Goal: Information Seeking & Learning: Learn about a topic

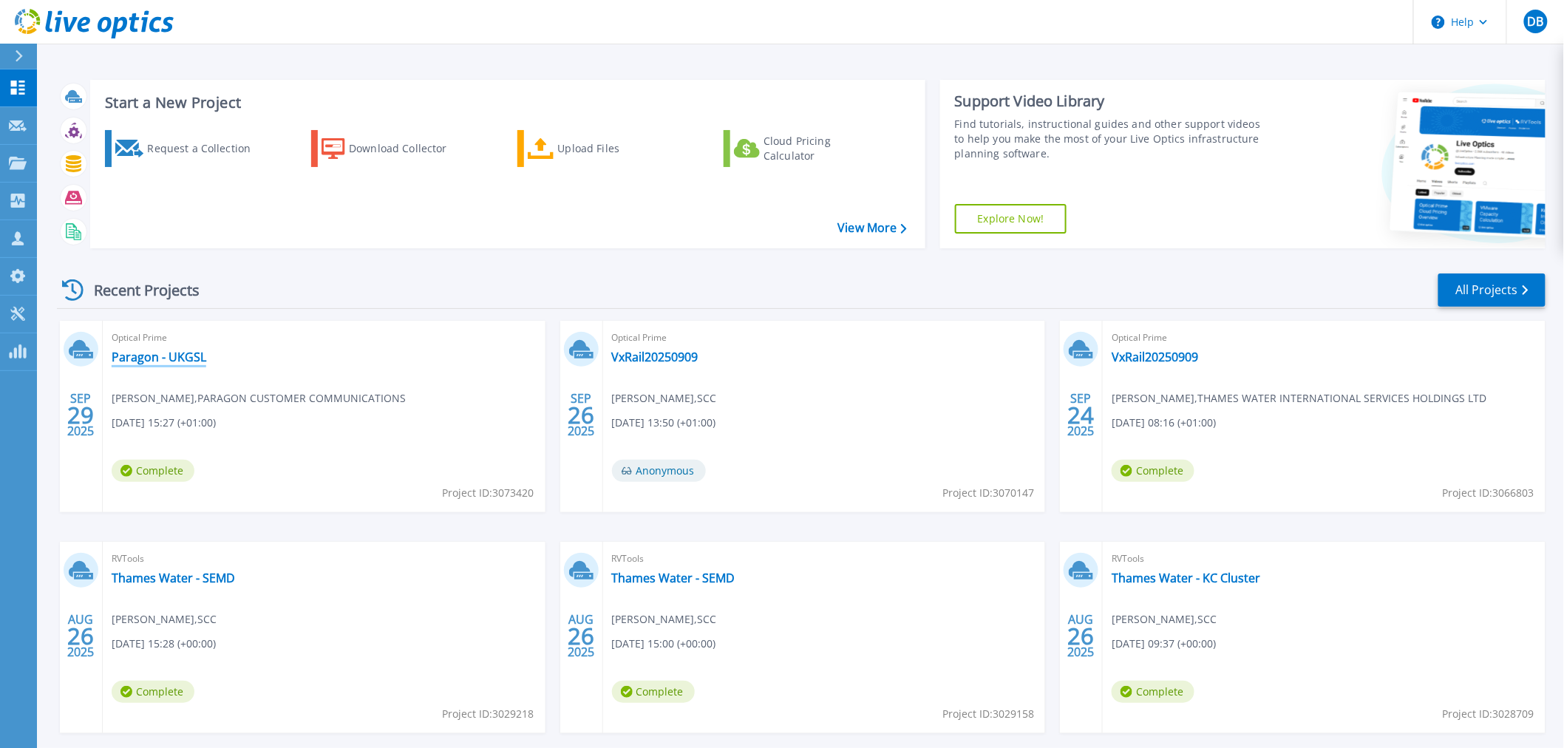
click at [157, 352] on link "Paragon - UKGSL" at bounding box center [159, 357] width 95 height 15
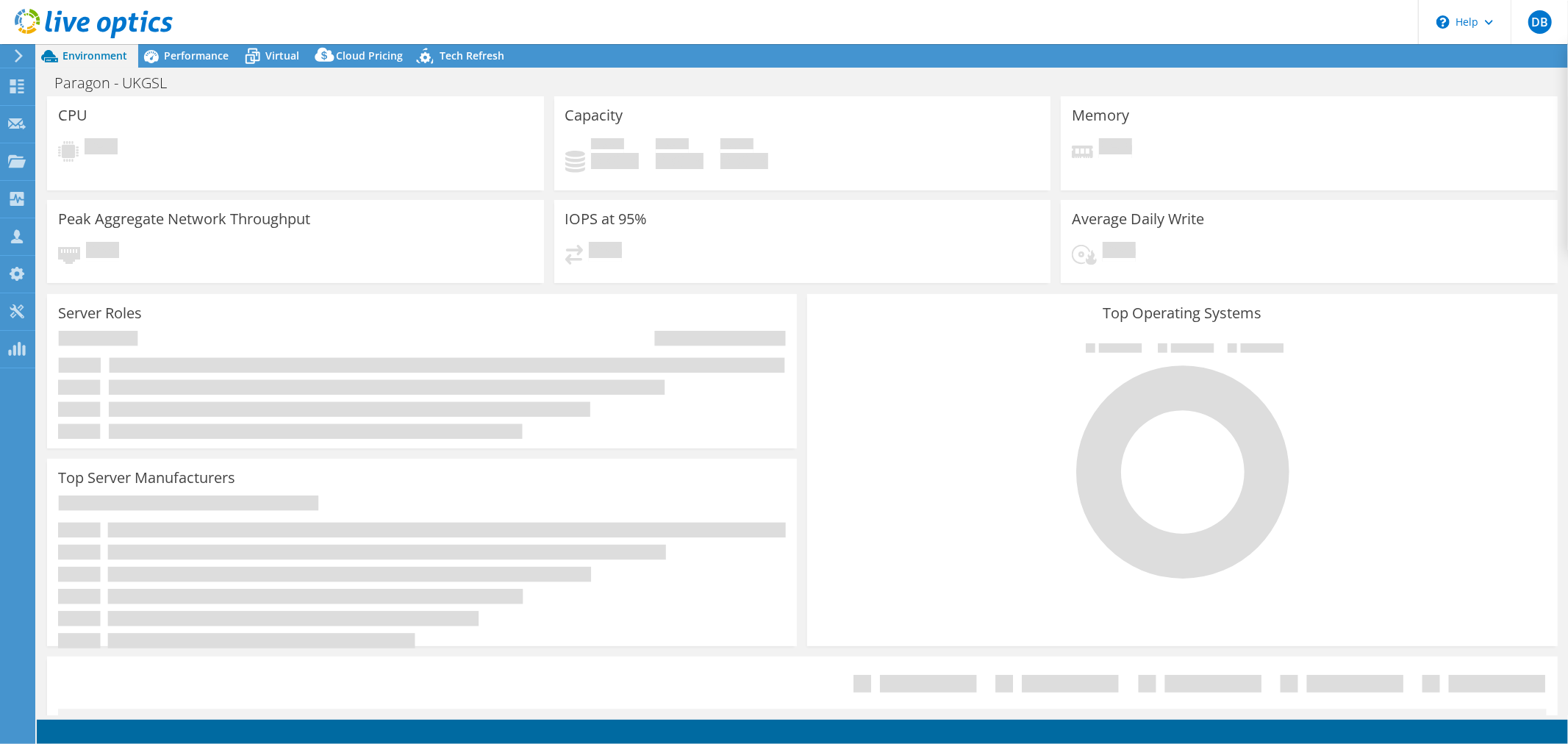
select select "USD"
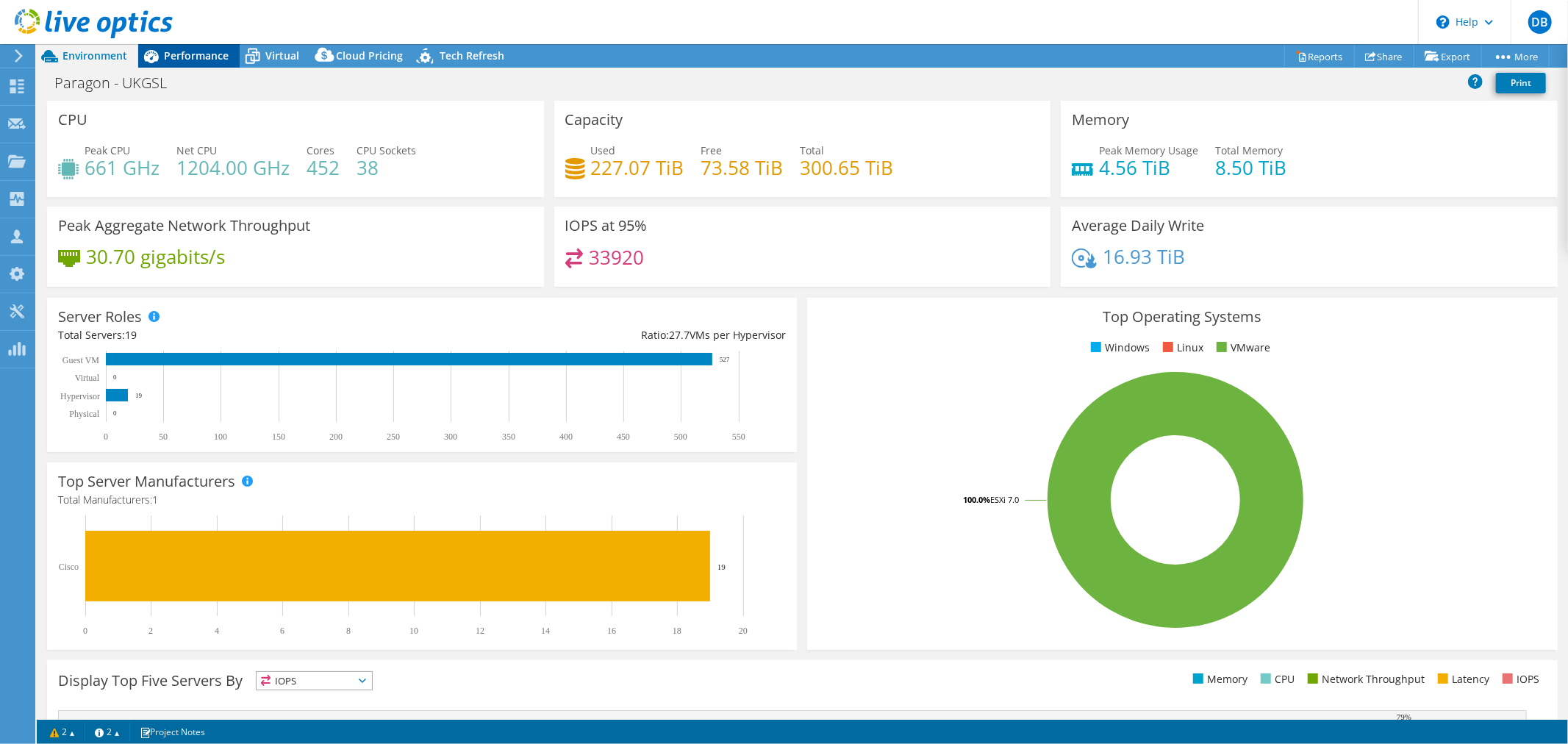
click at [212, 59] on span "Performance" at bounding box center [196, 56] width 65 height 14
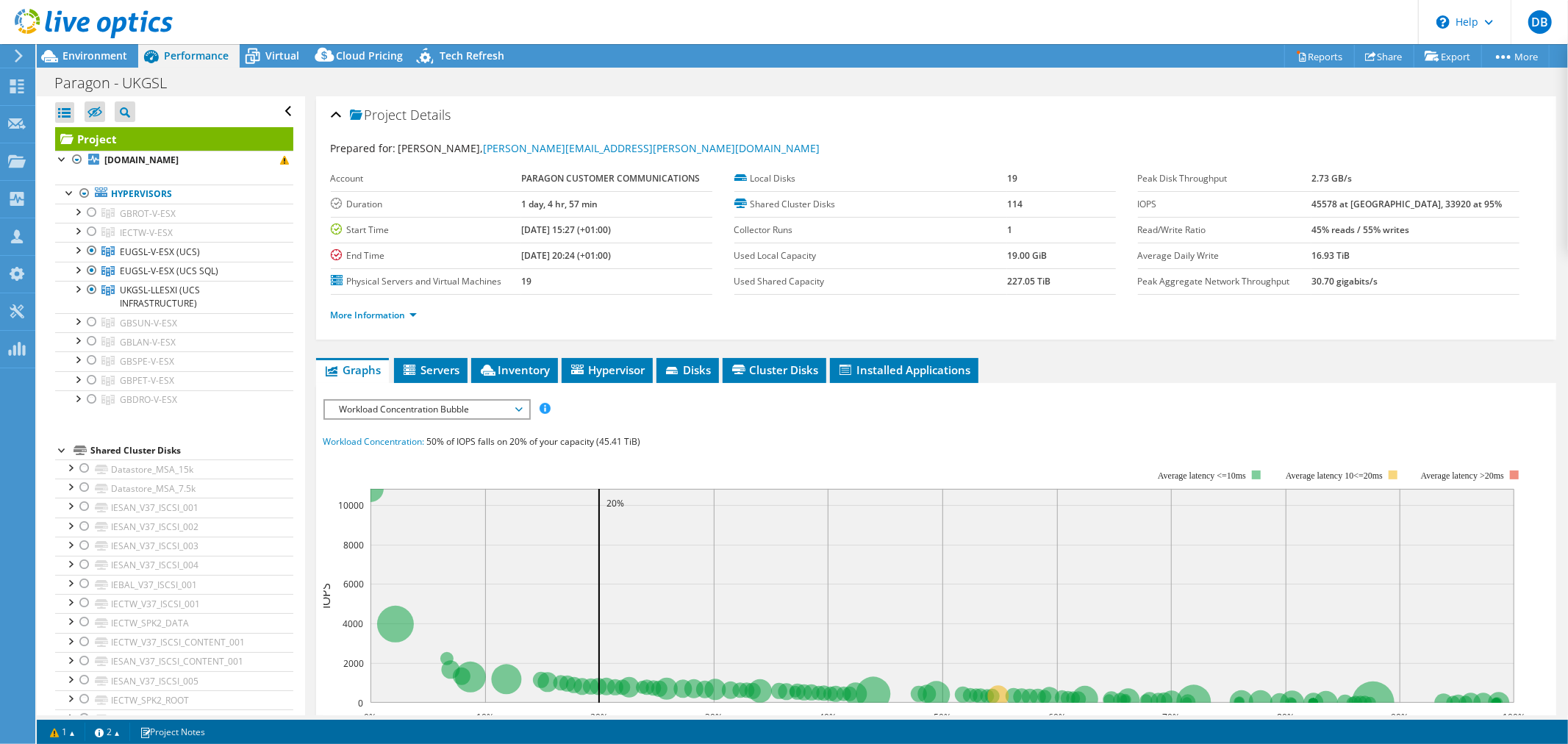
click at [519, 408] on span "Workload Concentration Bubble" at bounding box center [427, 410] width 189 height 18
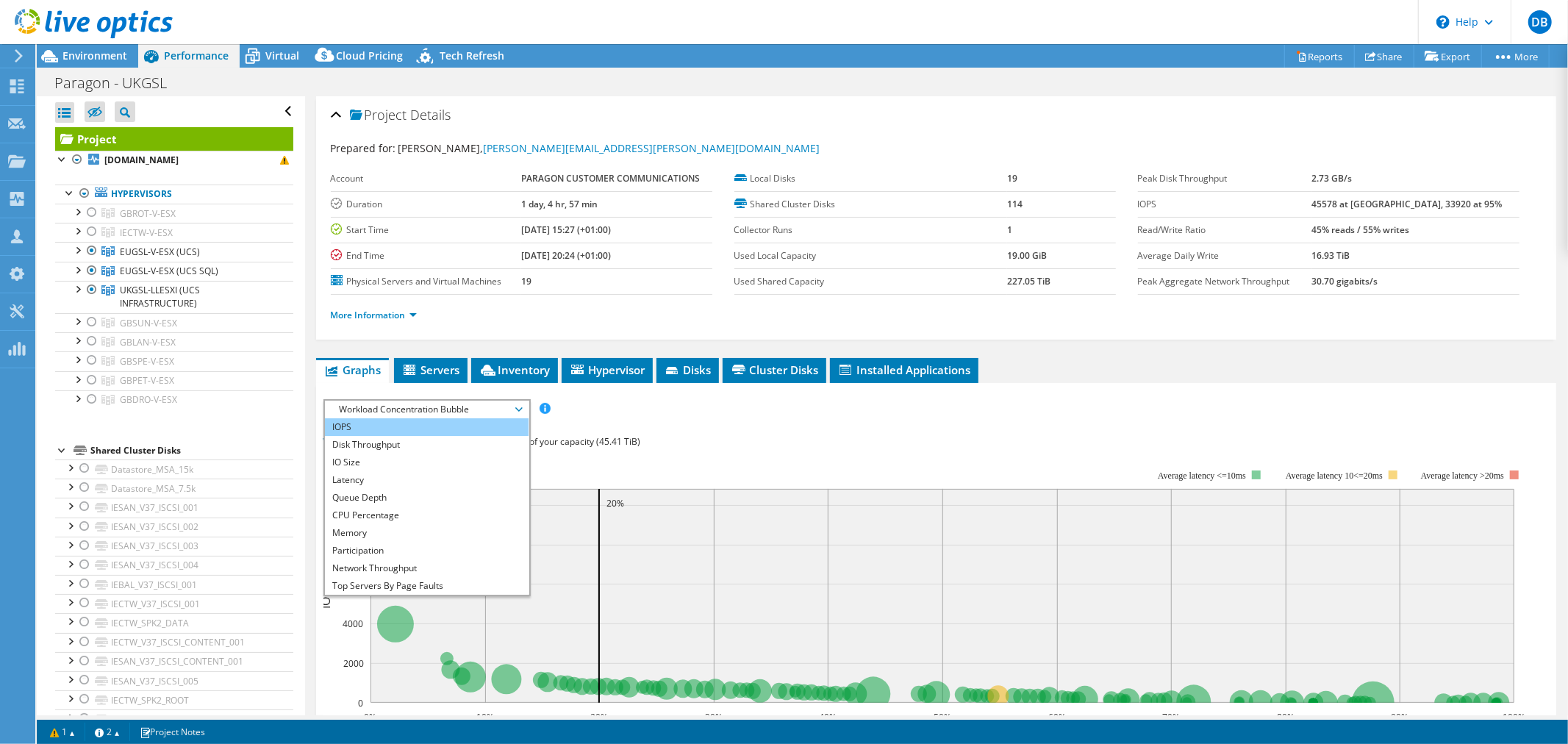
click at [471, 418] on li "IOPS" at bounding box center [427, 427] width 204 height 18
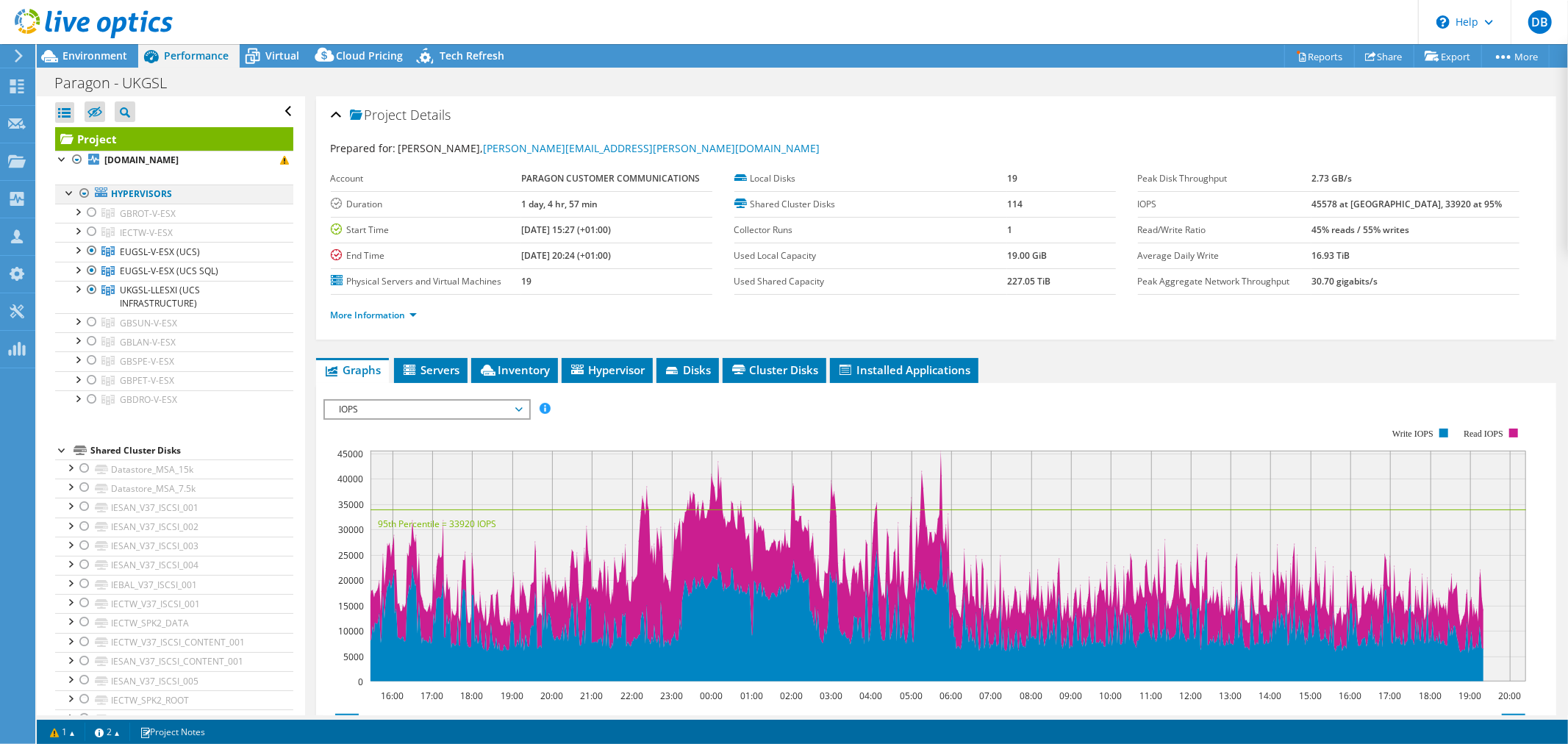
click at [84, 191] on div at bounding box center [85, 193] width 15 height 18
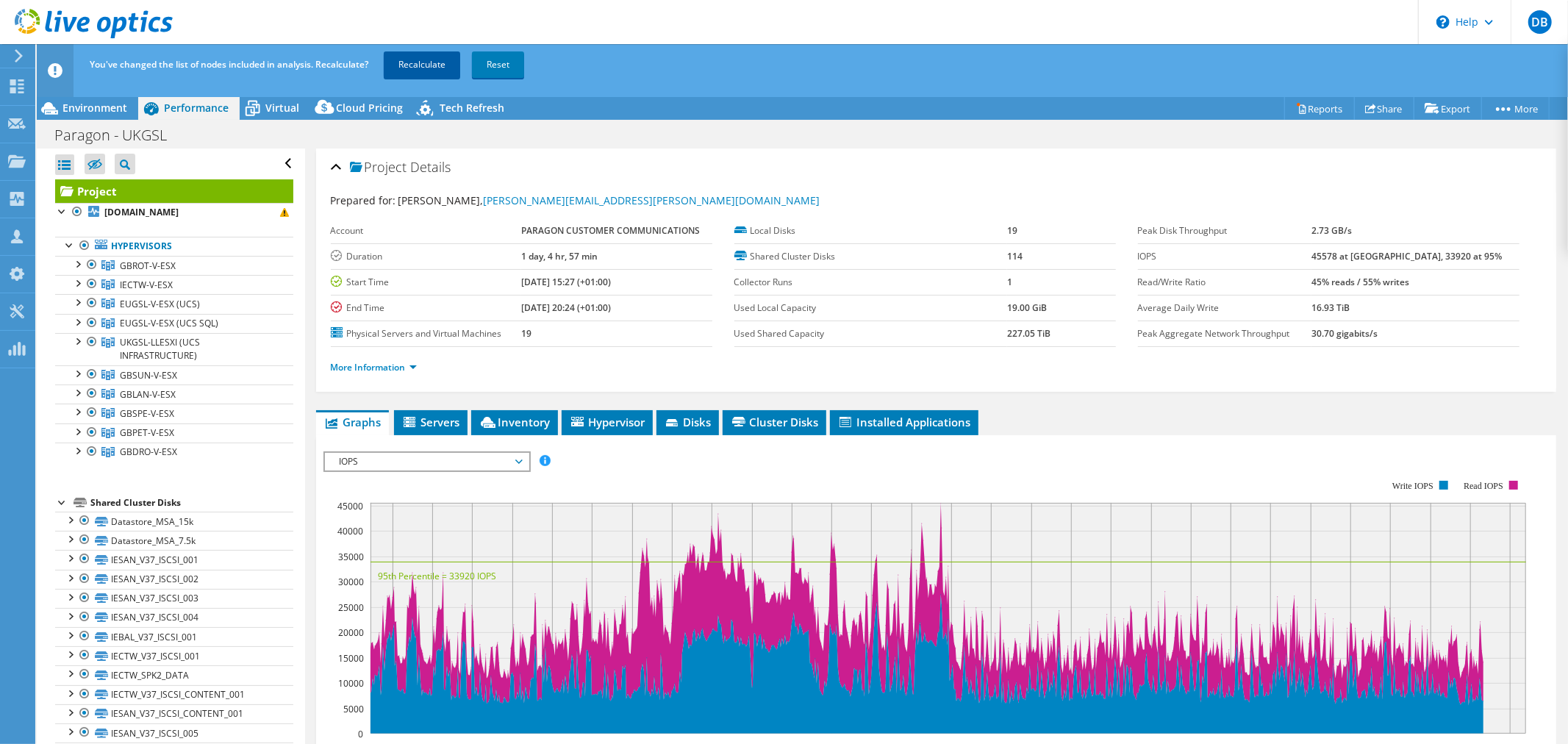
click at [446, 72] on link "Recalculate" at bounding box center [422, 65] width 77 height 27
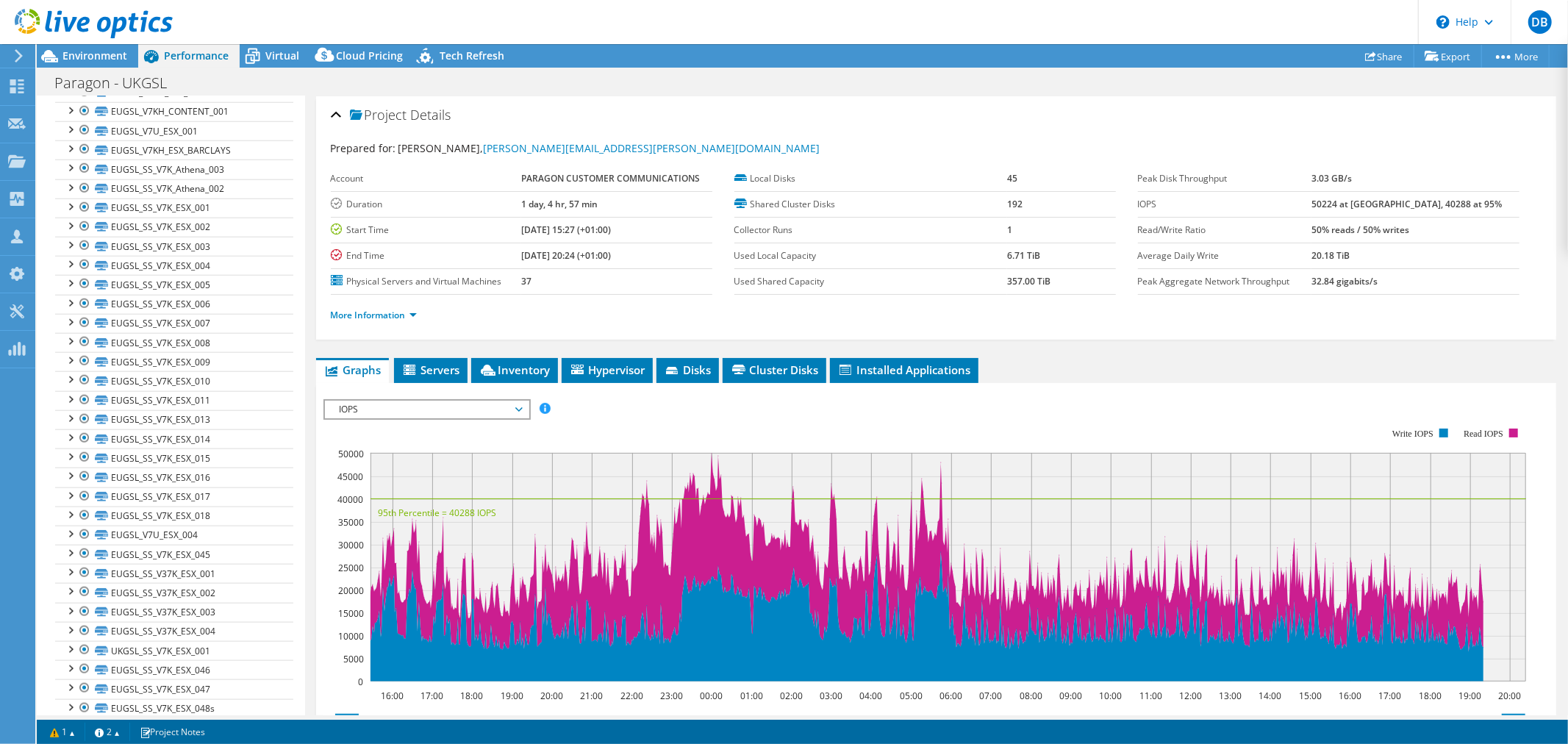
scroll to position [1268, 0]
click at [170, 413] on link "EUGSL_SS_V7K_ESX_013" at bounding box center [173, 413] width 238 height 19
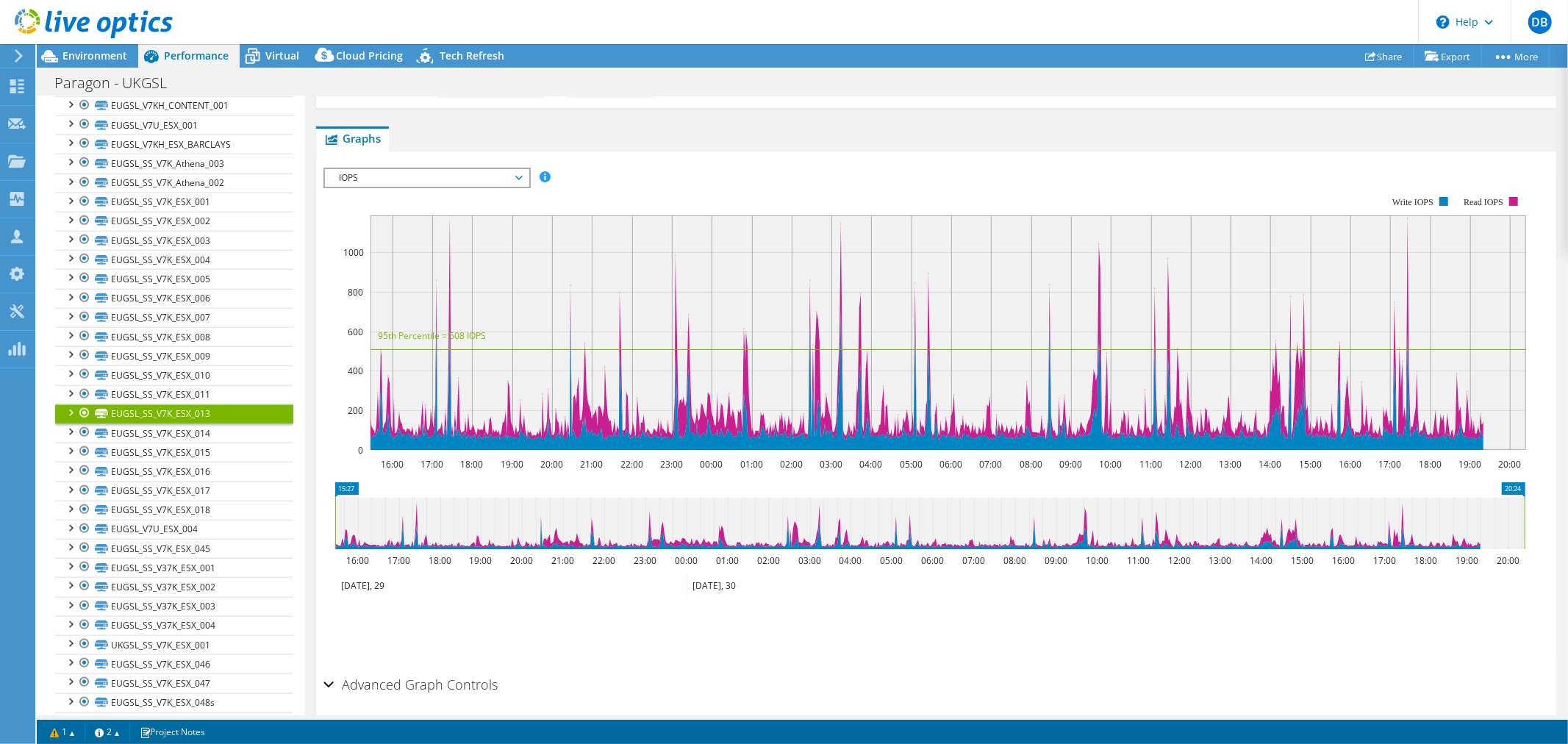
scroll to position [0, 0]
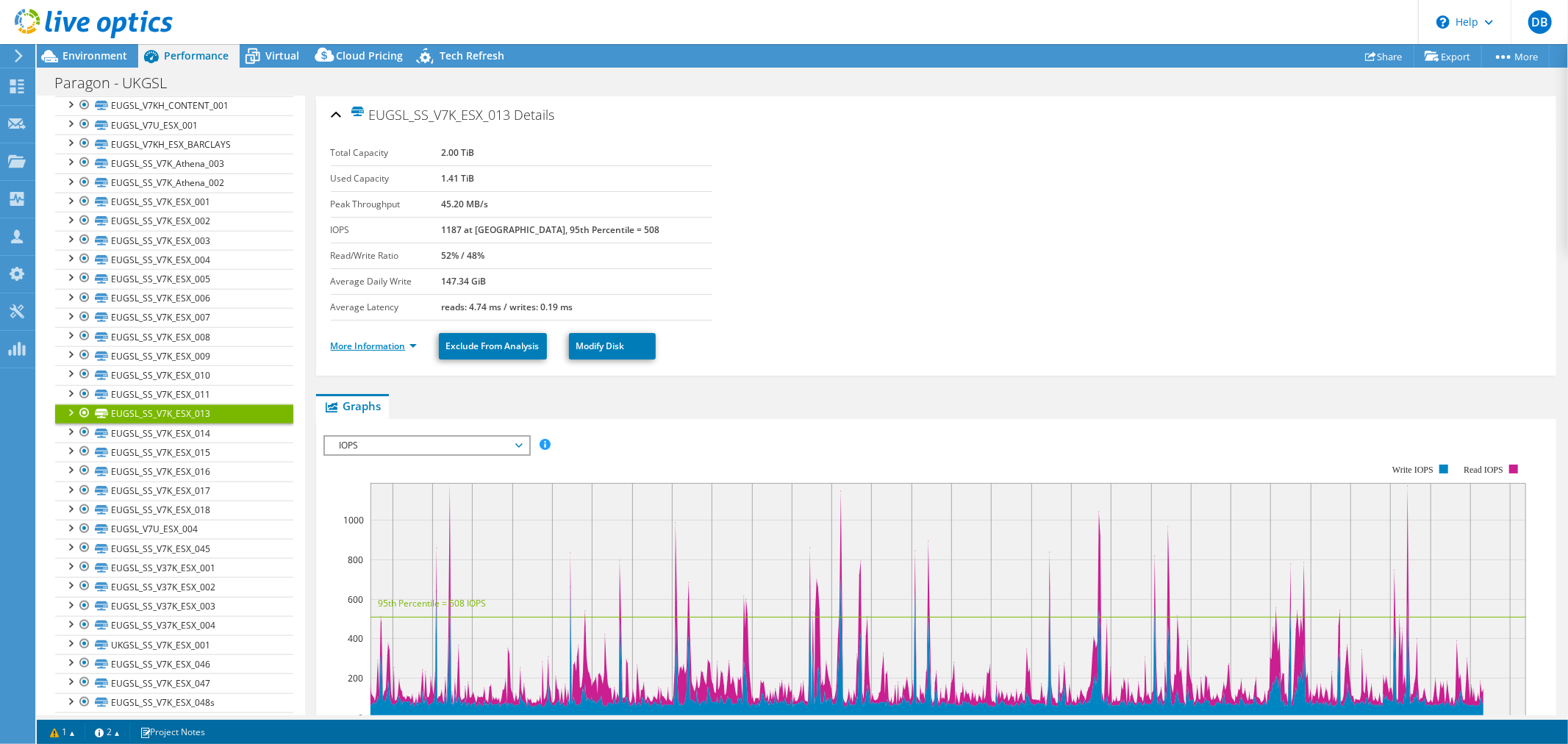
click at [413, 342] on link "More Information" at bounding box center [374, 345] width 86 height 13
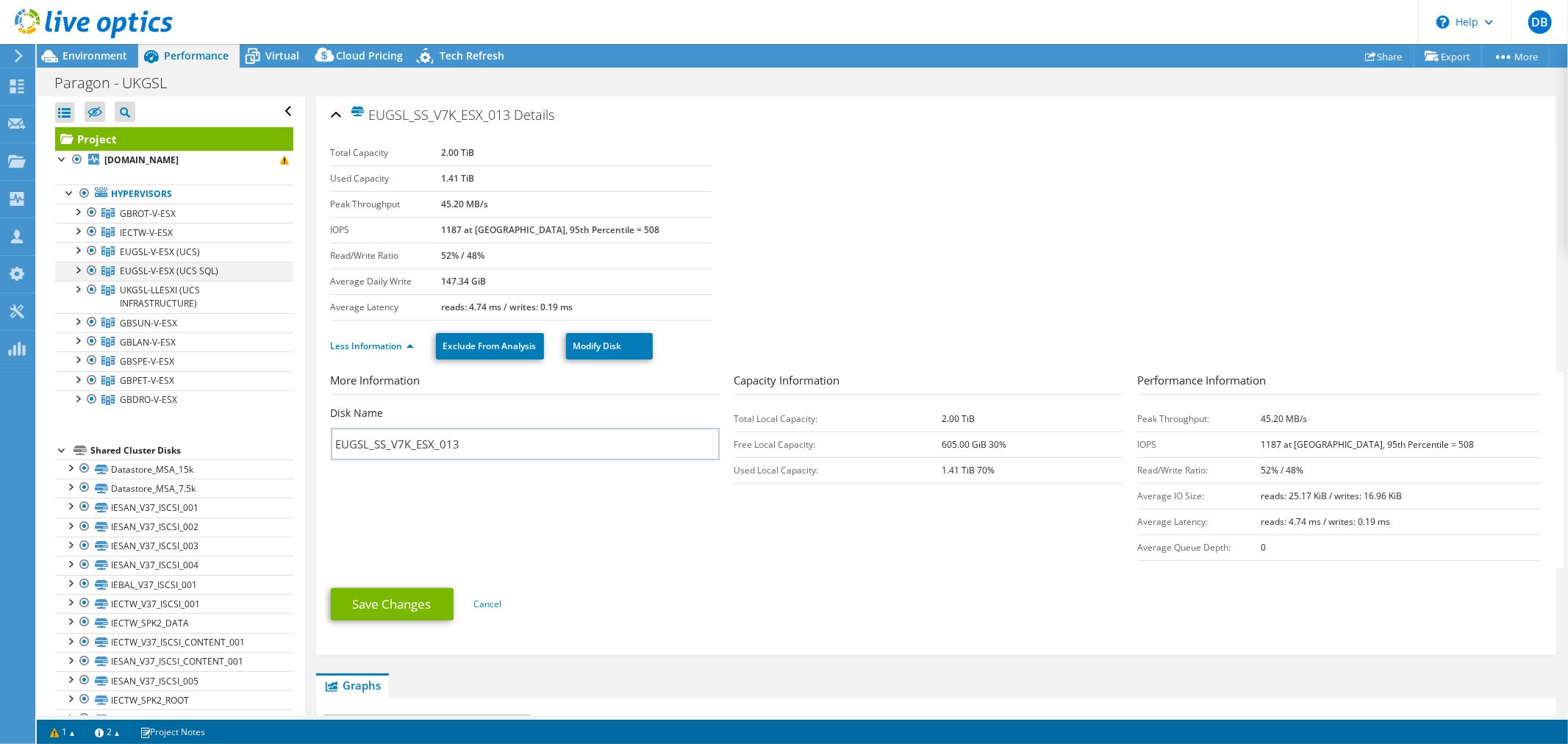
click at [80, 268] on div at bounding box center [77, 269] width 15 height 15
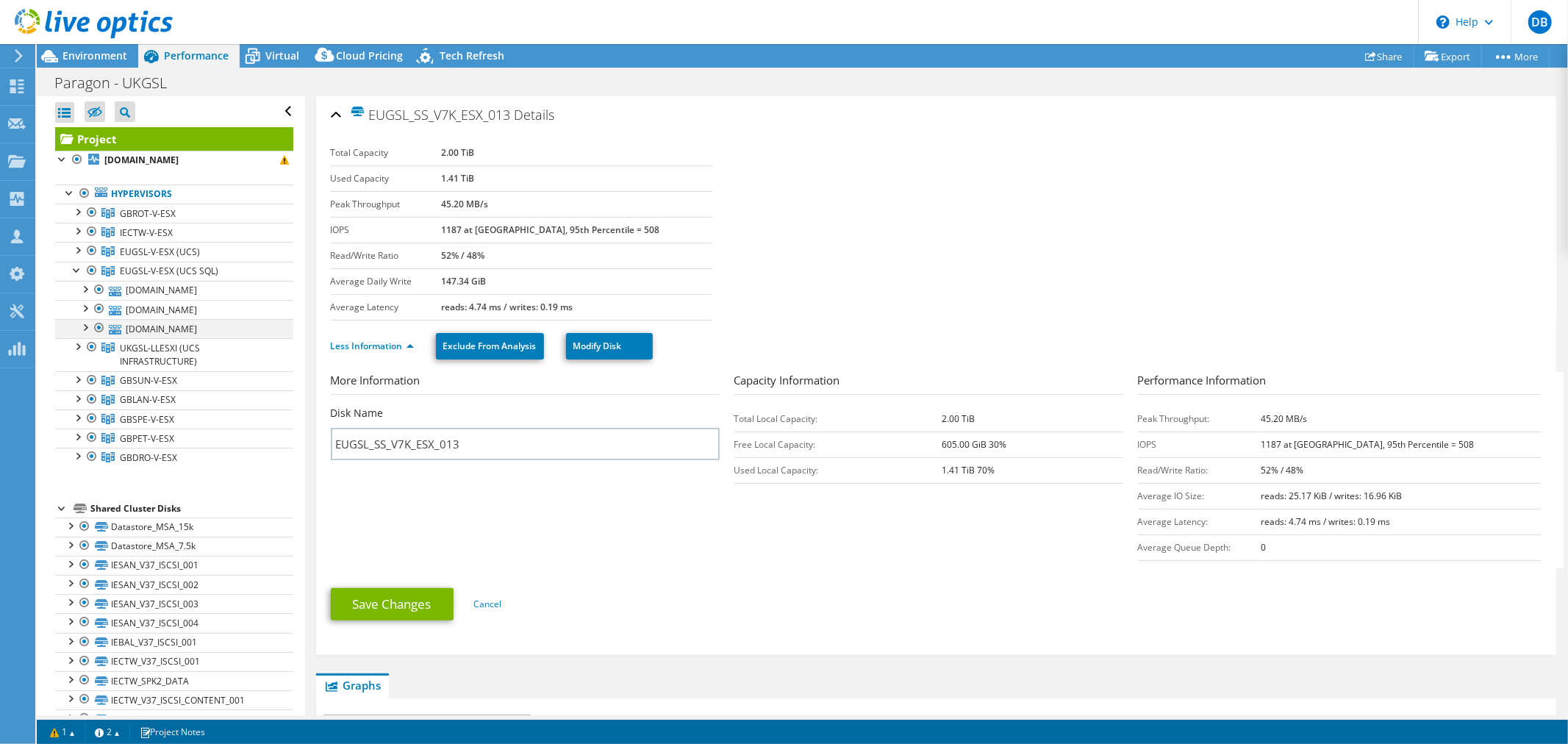
click at [86, 328] on div at bounding box center [85, 326] width 15 height 15
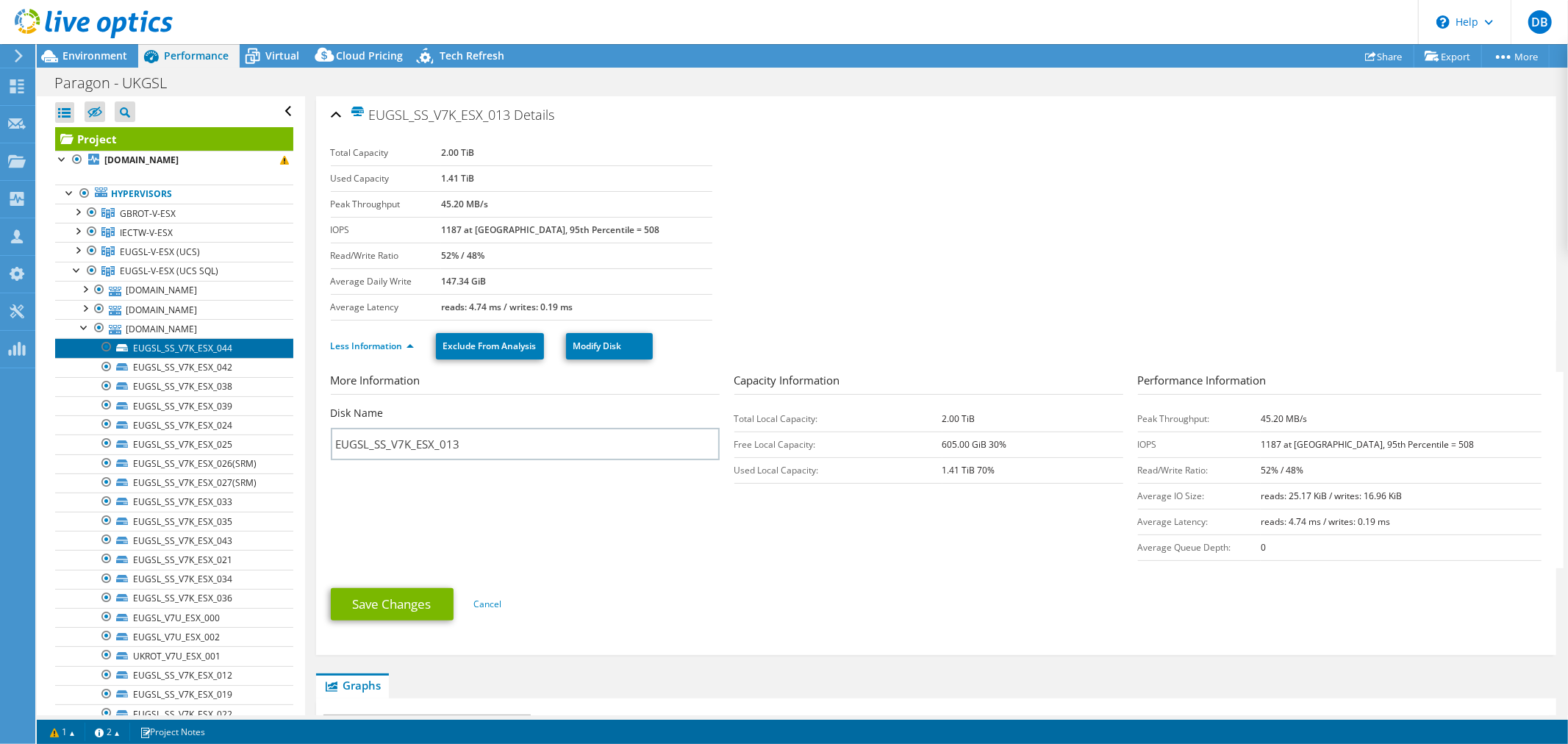
click at [159, 349] on link "EUGSL_SS_V7K_ESX_044" at bounding box center [173, 347] width 238 height 19
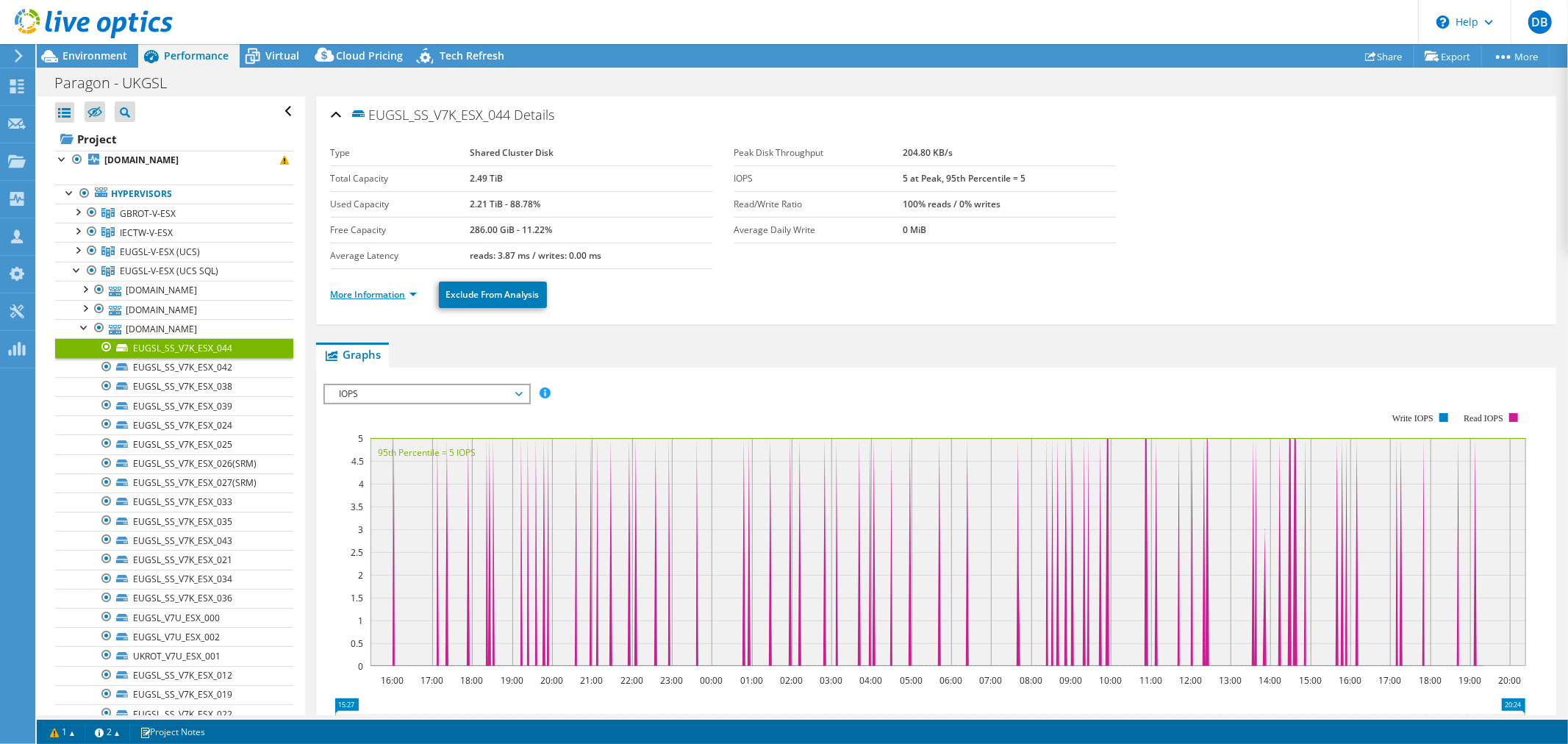
click at [415, 294] on link "More Information" at bounding box center [374, 294] width 86 height 13
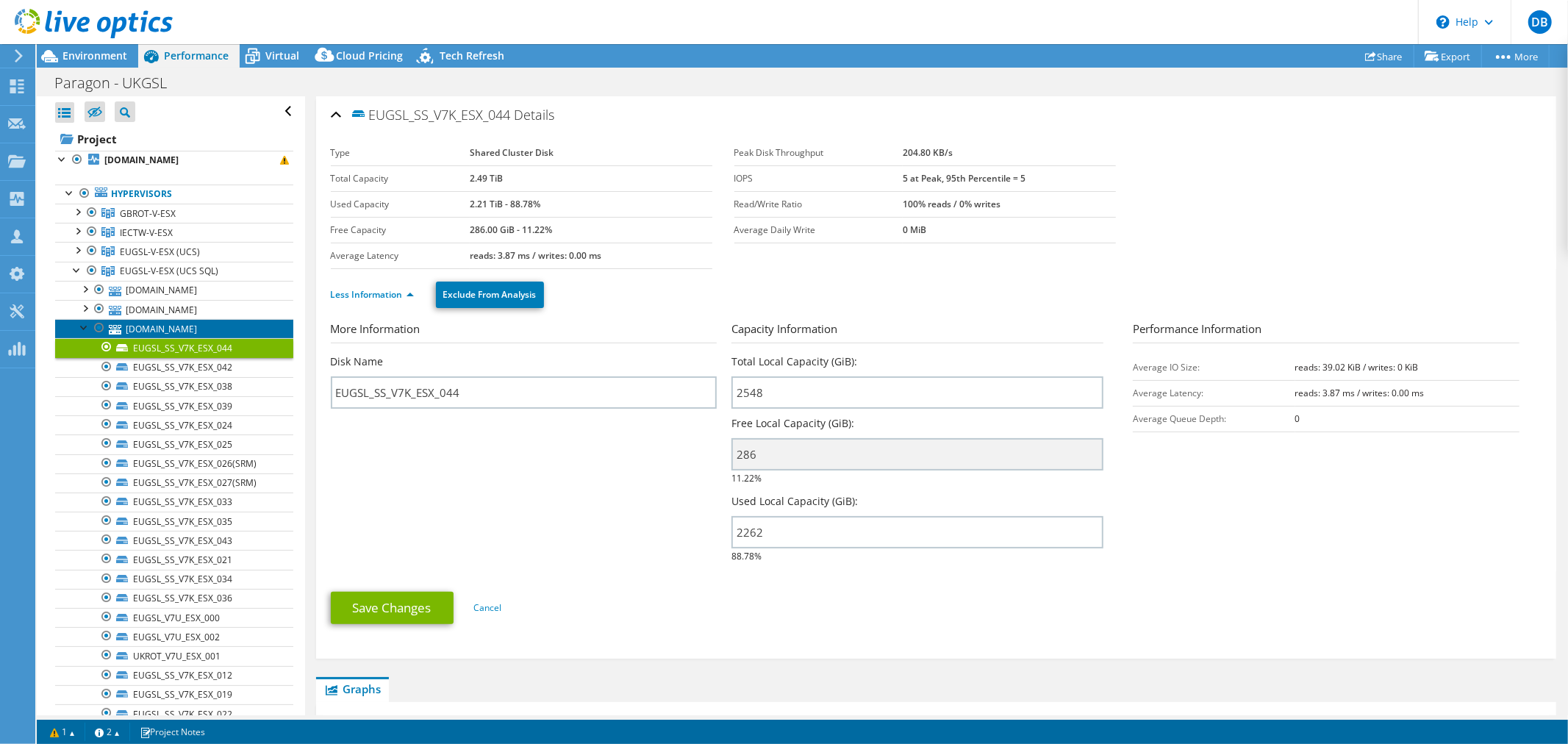
click at [238, 332] on link "[DOMAIN_NAME]" at bounding box center [173, 328] width 238 height 19
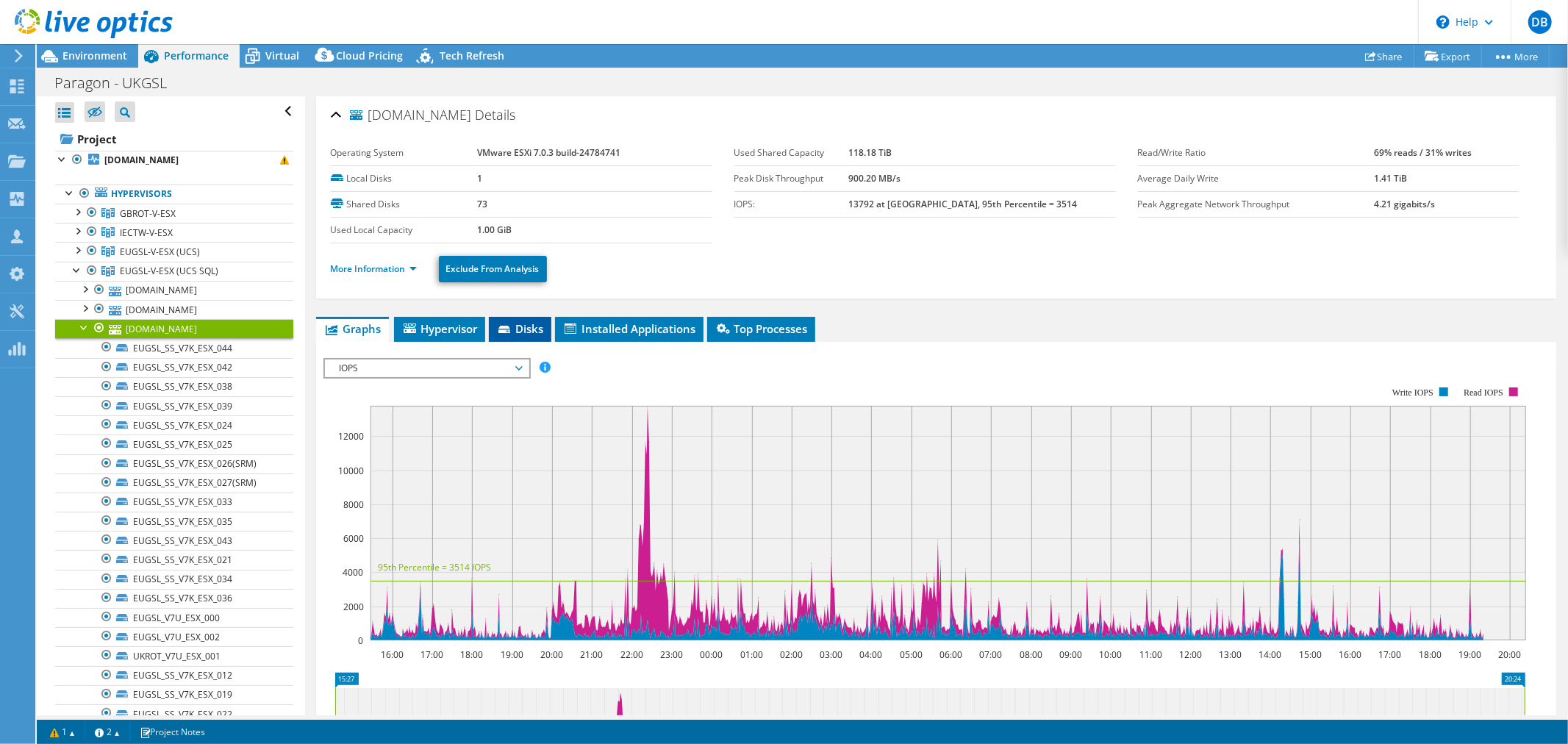
click at [513, 322] on span "Disks" at bounding box center [520, 328] width 48 height 15
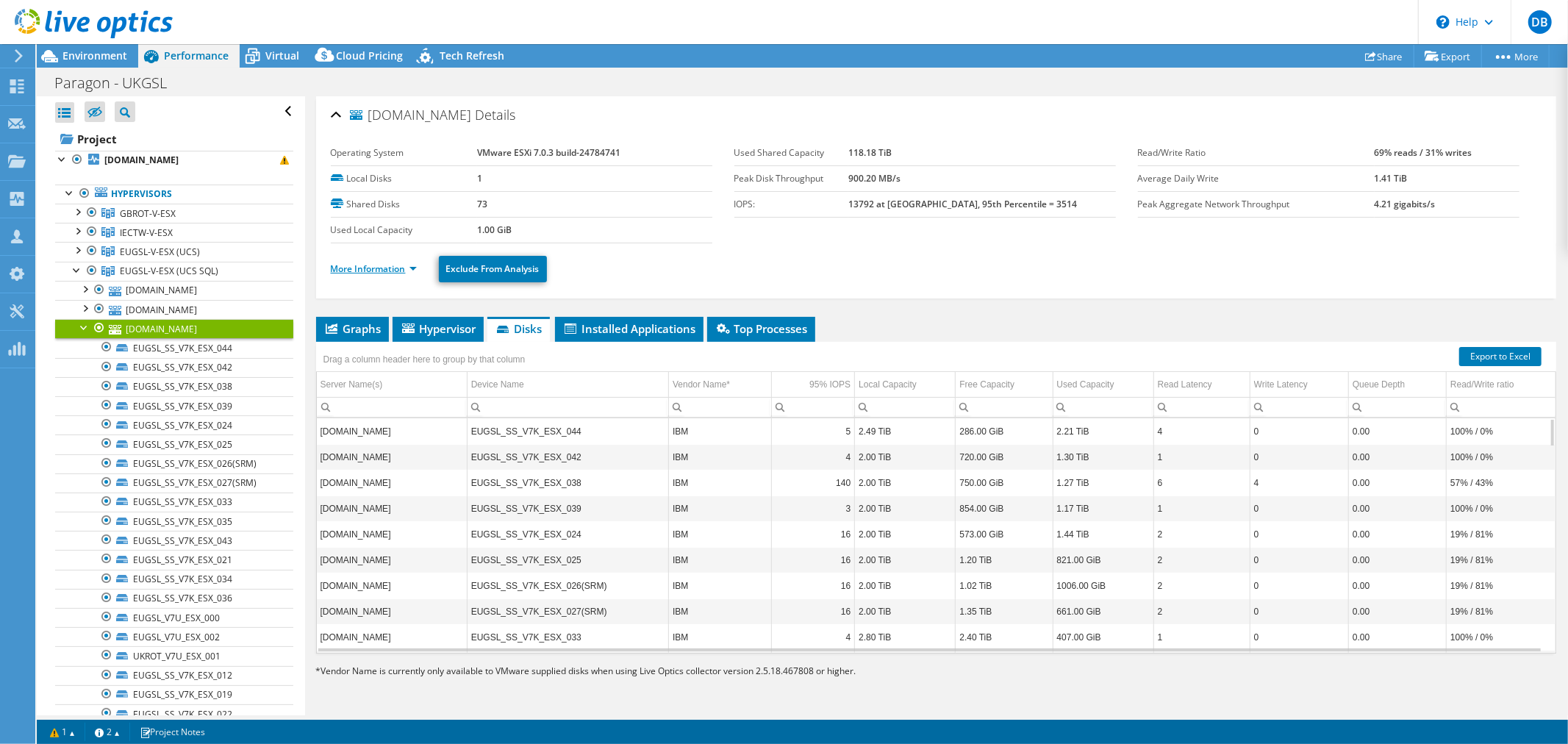
click at [415, 266] on link "More Information" at bounding box center [374, 269] width 86 height 13
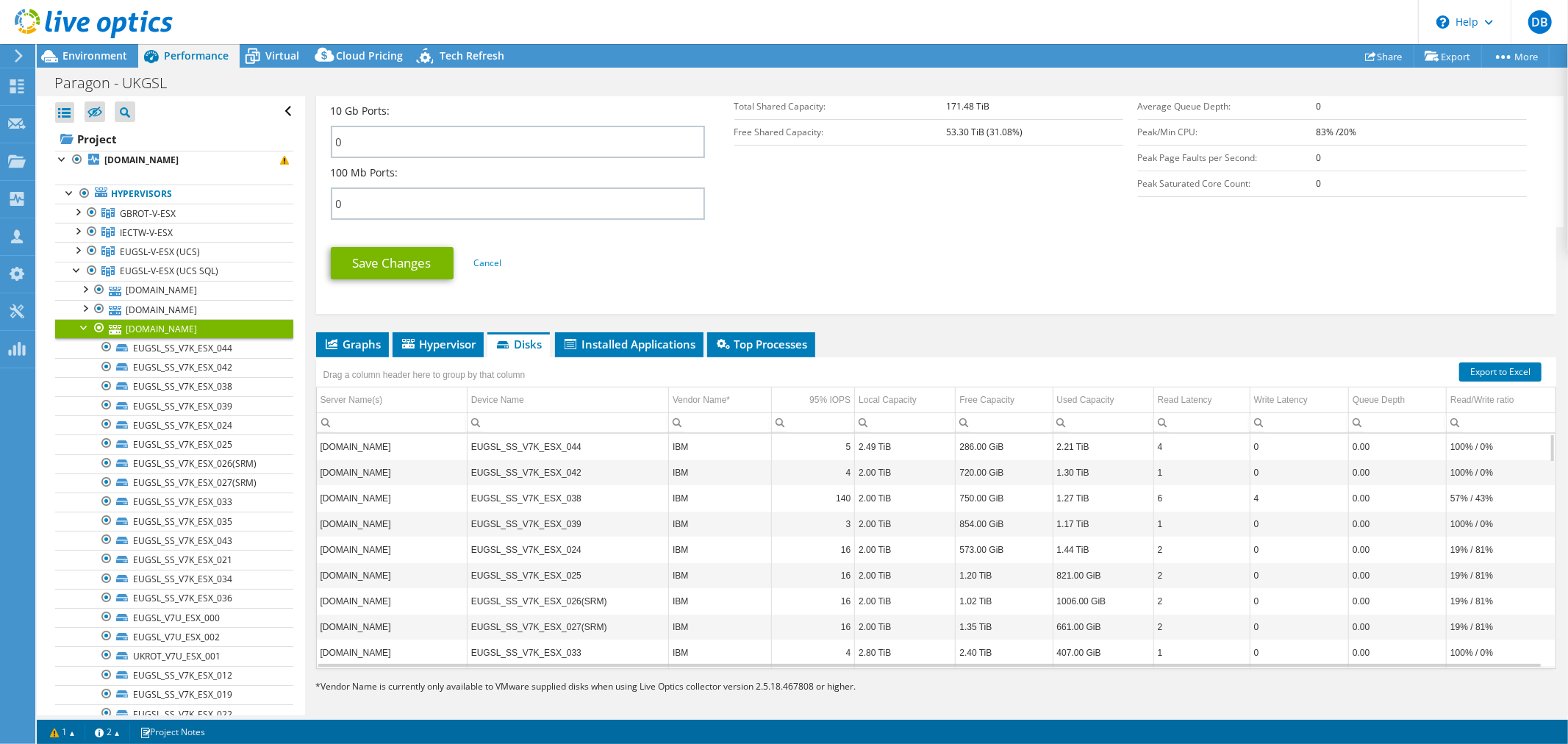
scroll to position [651, 0]
click at [82, 307] on div at bounding box center [85, 306] width 15 height 15
click at [84, 311] on div at bounding box center [85, 306] width 15 height 15
click at [81, 249] on div at bounding box center [77, 249] width 15 height 15
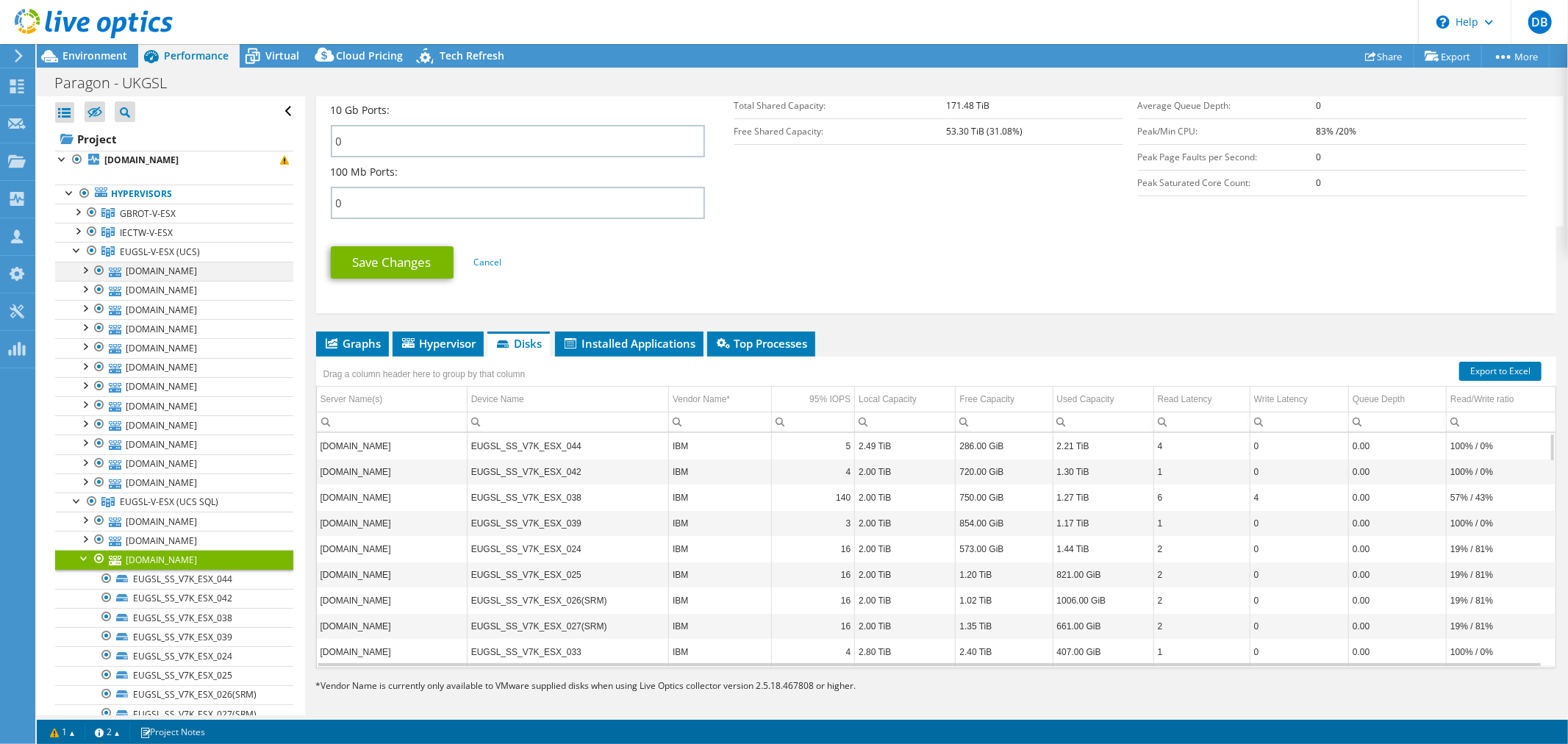
click at [85, 269] on div at bounding box center [85, 269] width 15 height 15
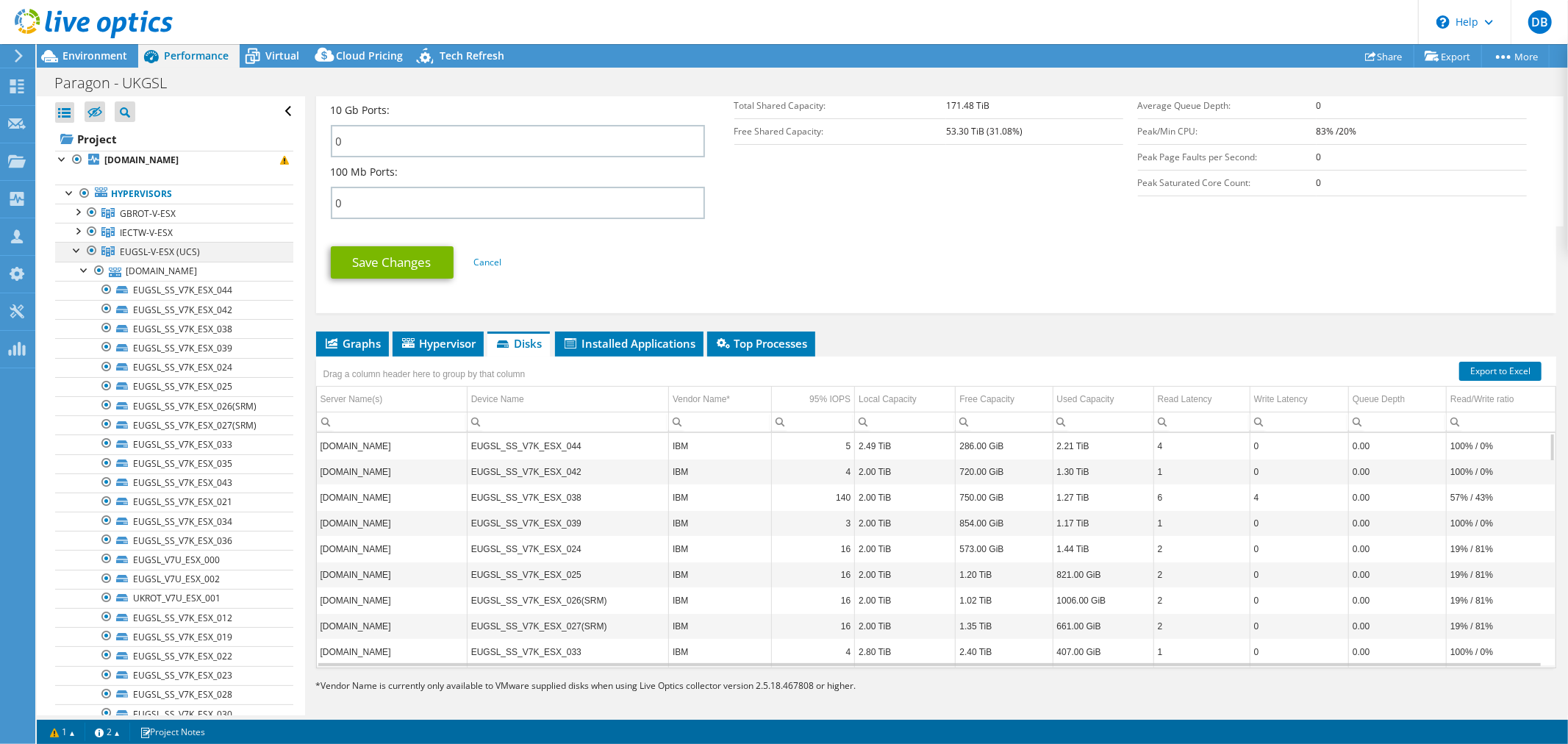
click at [76, 249] on div at bounding box center [77, 249] width 15 height 15
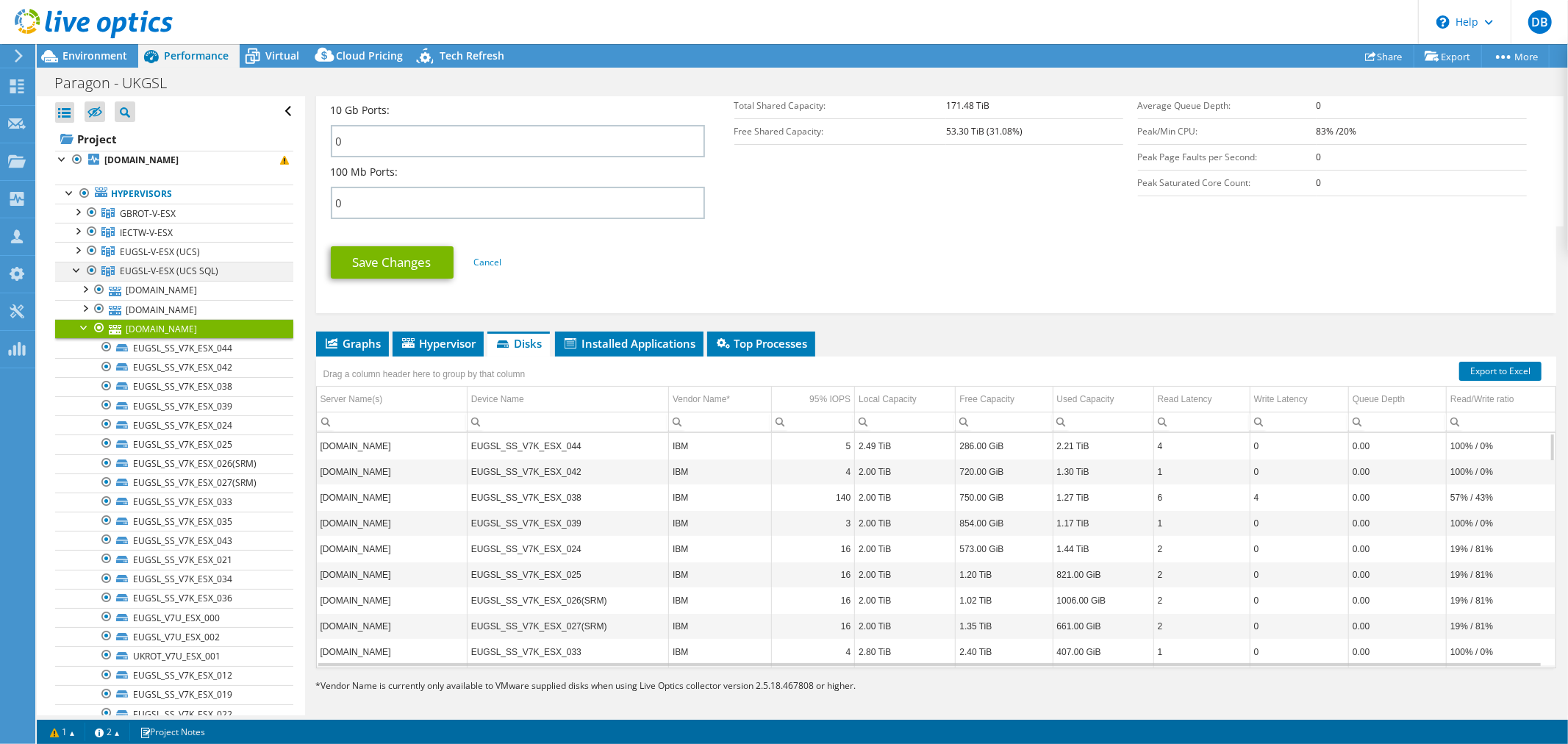
click at [76, 268] on div at bounding box center [77, 269] width 15 height 15
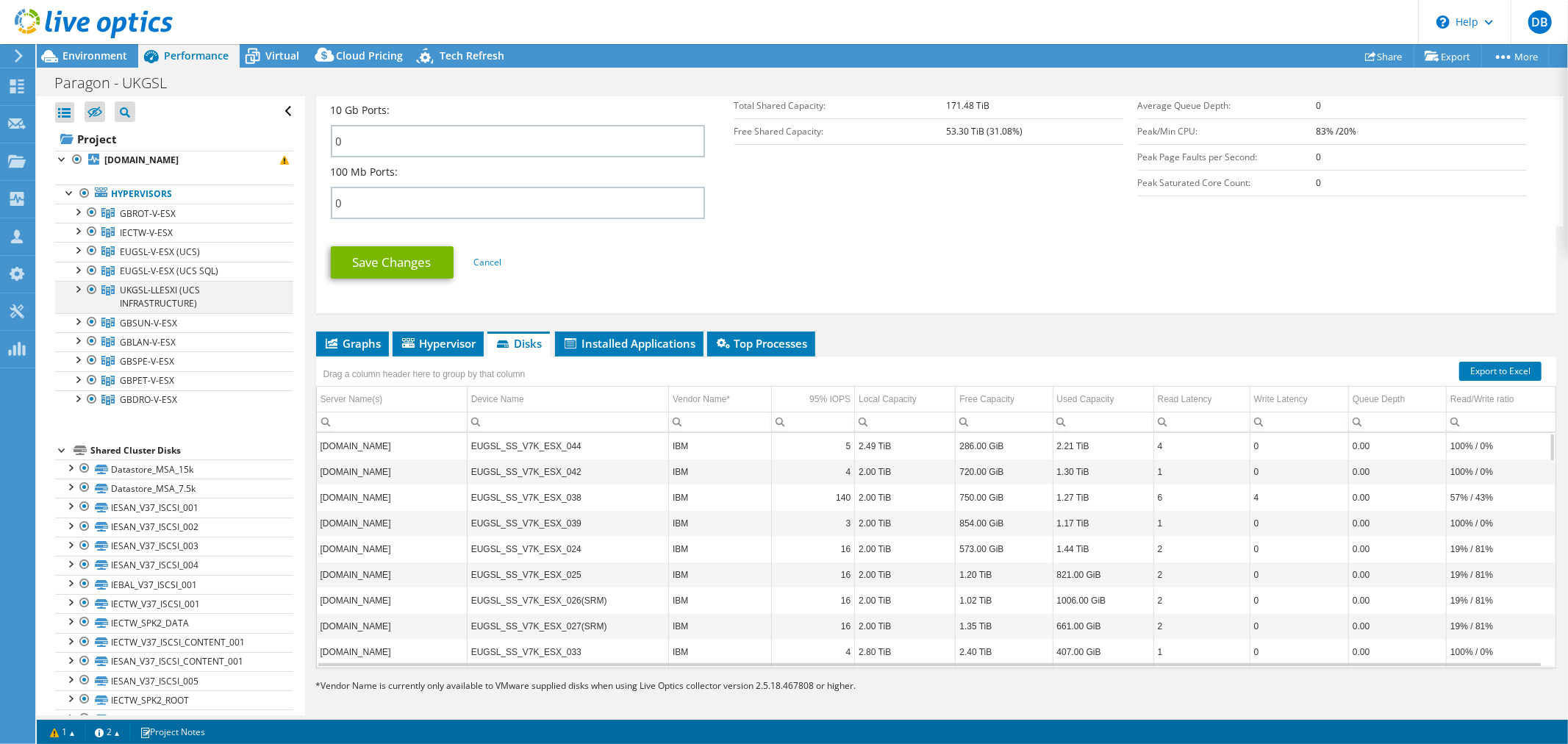
click at [86, 288] on div at bounding box center [92, 289] width 15 height 18
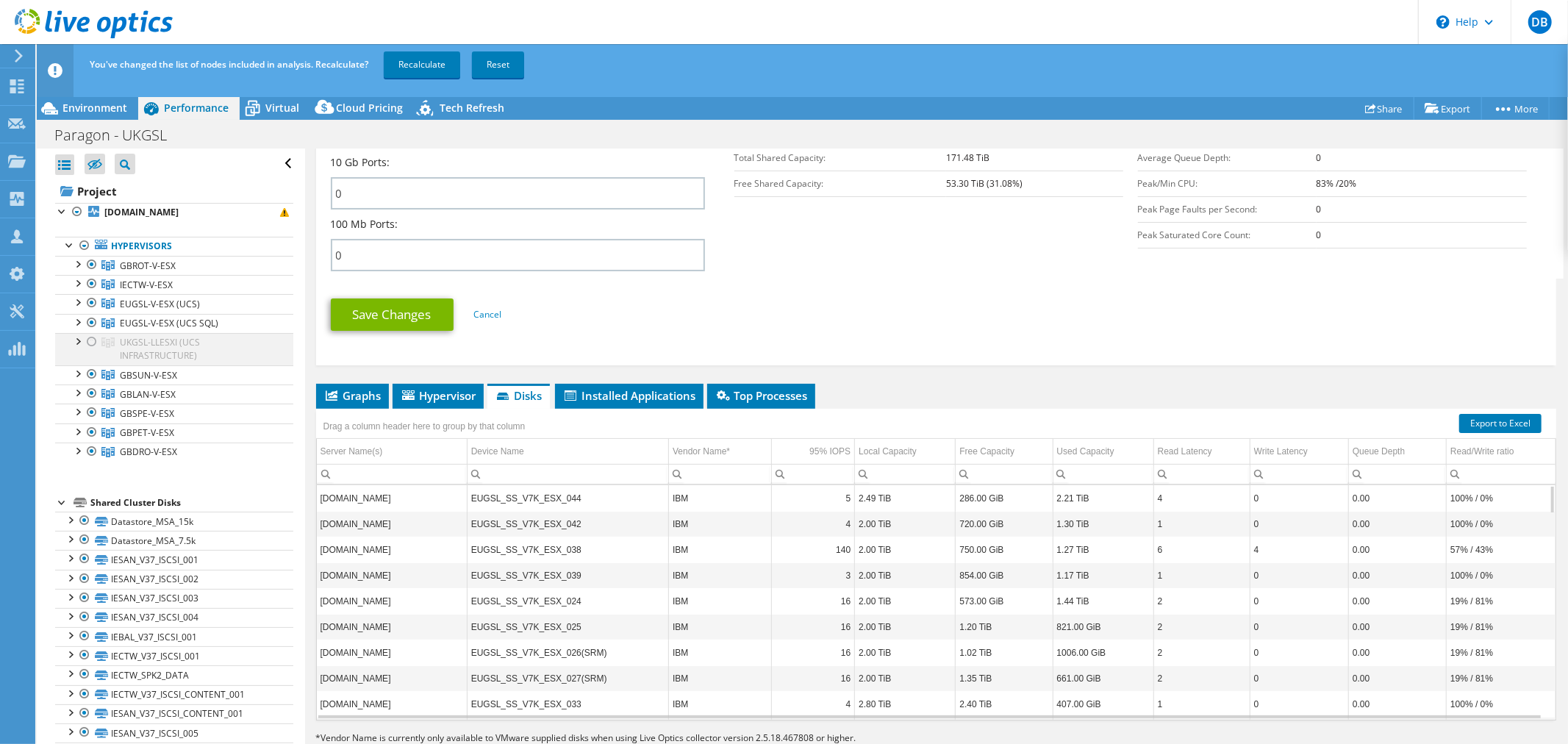
click at [96, 344] on div at bounding box center [92, 342] width 15 height 18
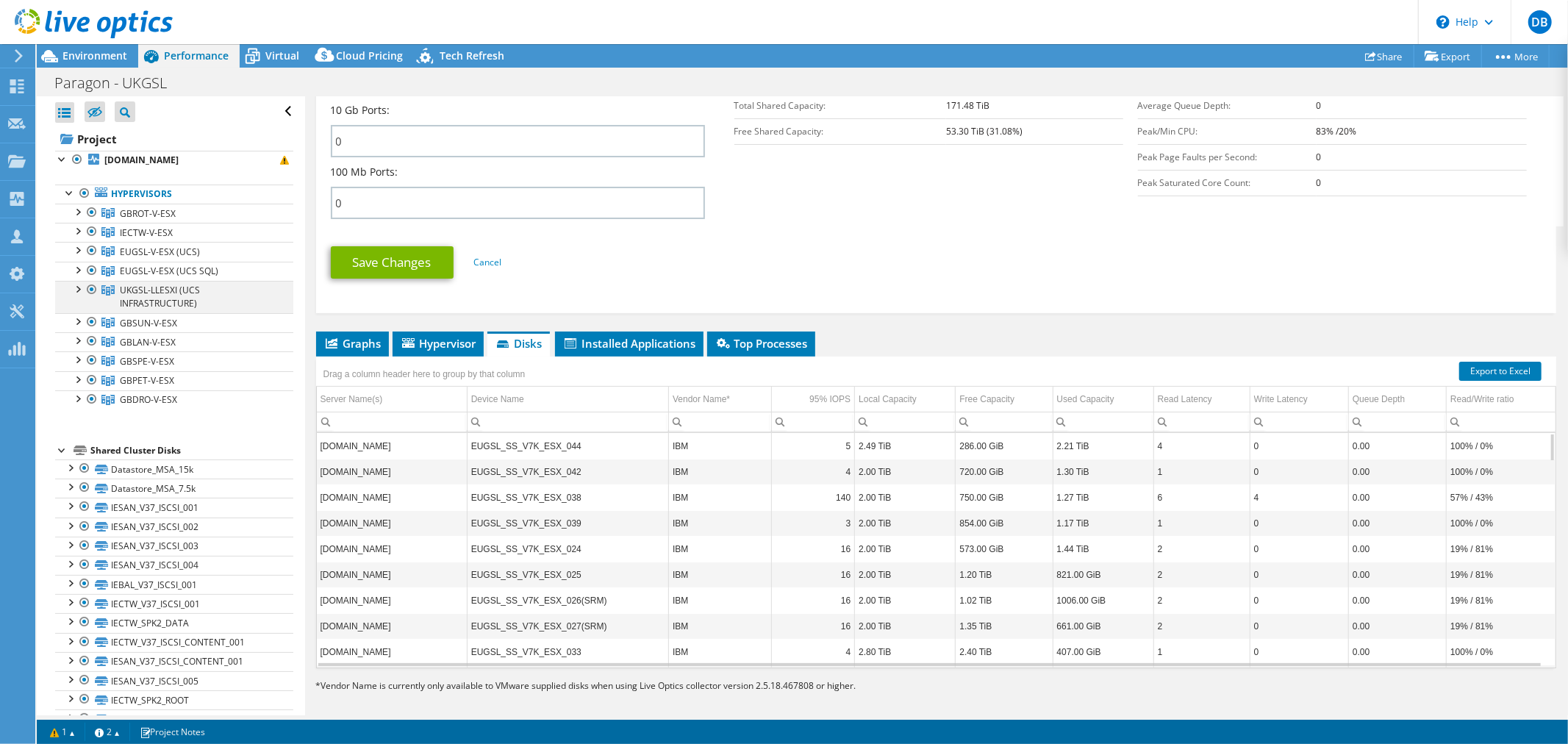
click at [81, 288] on div at bounding box center [77, 287] width 15 height 15
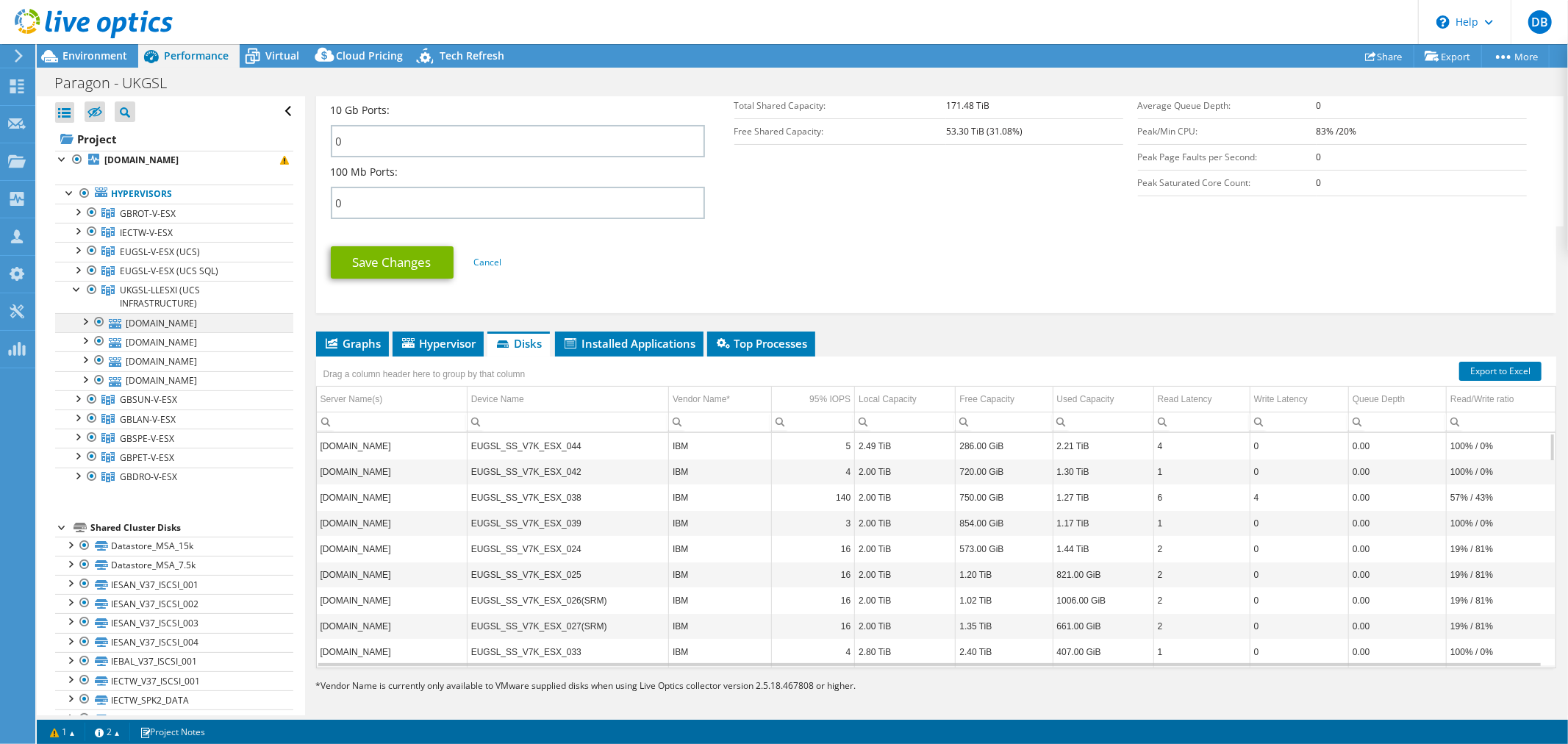
click at [86, 317] on div at bounding box center [85, 320] width 15 height 15
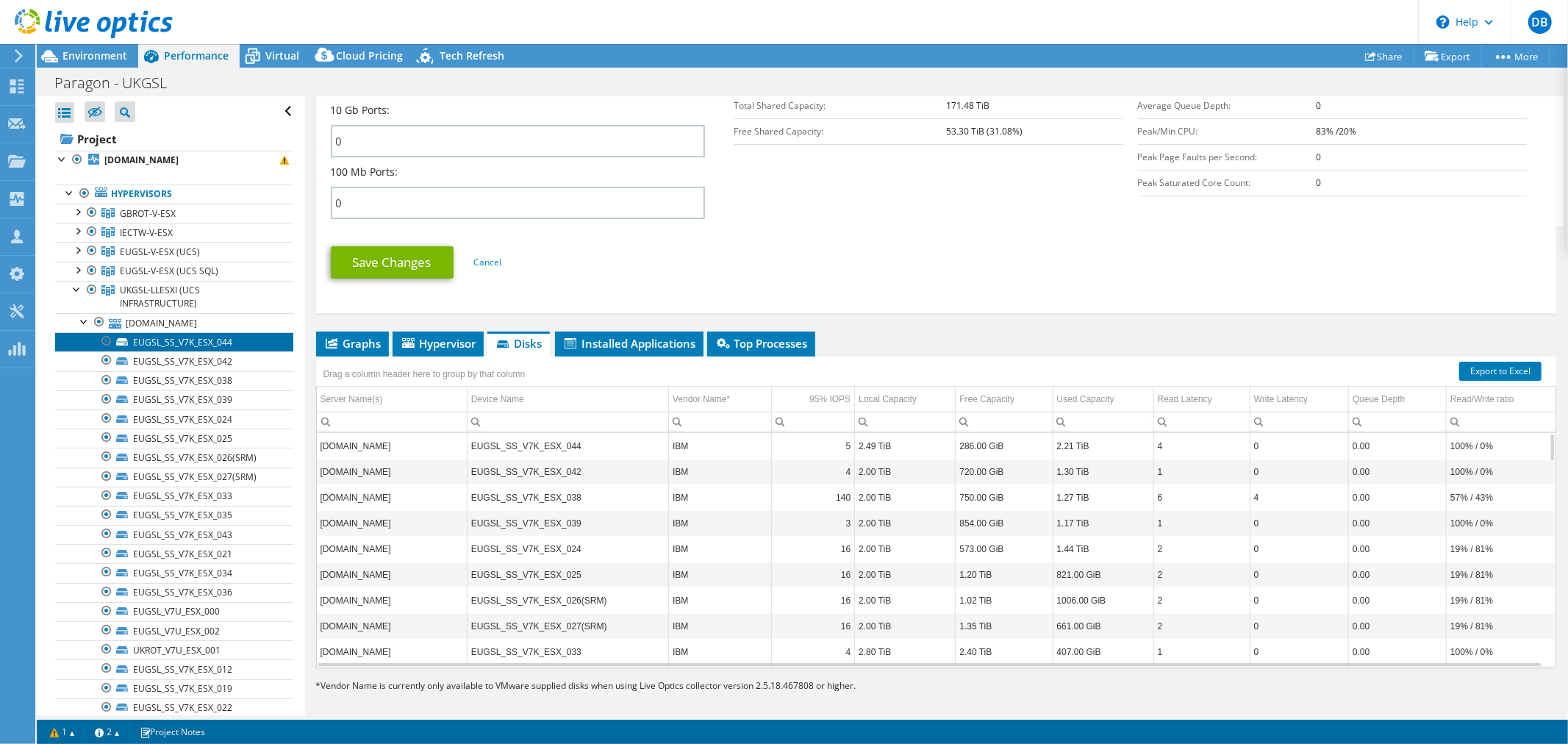
click at [160, 341] on link "EUGSL_SS_V7K_ESX_044" at bounding box center [173, 341] width 238 height 19
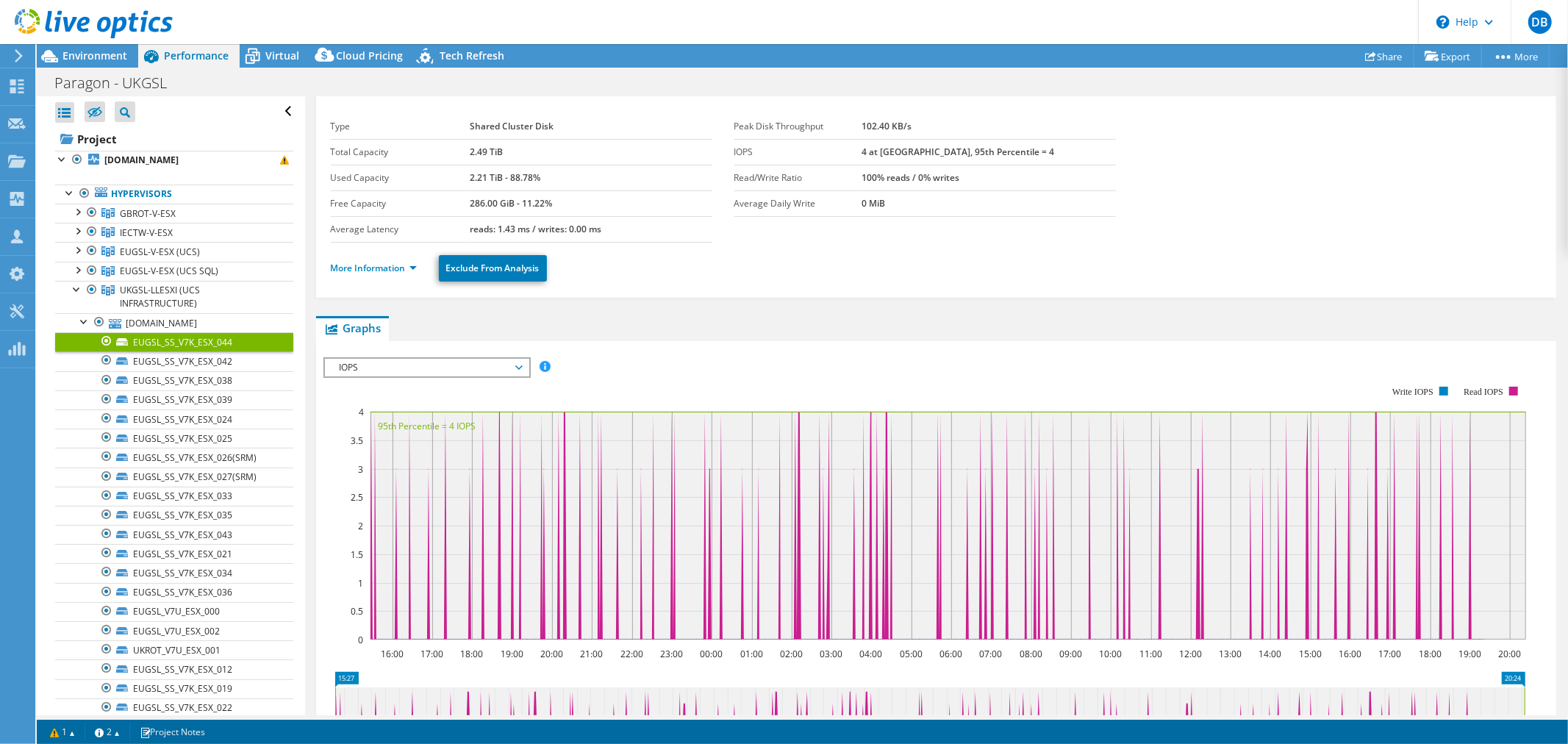
scroll to position [0, 0]
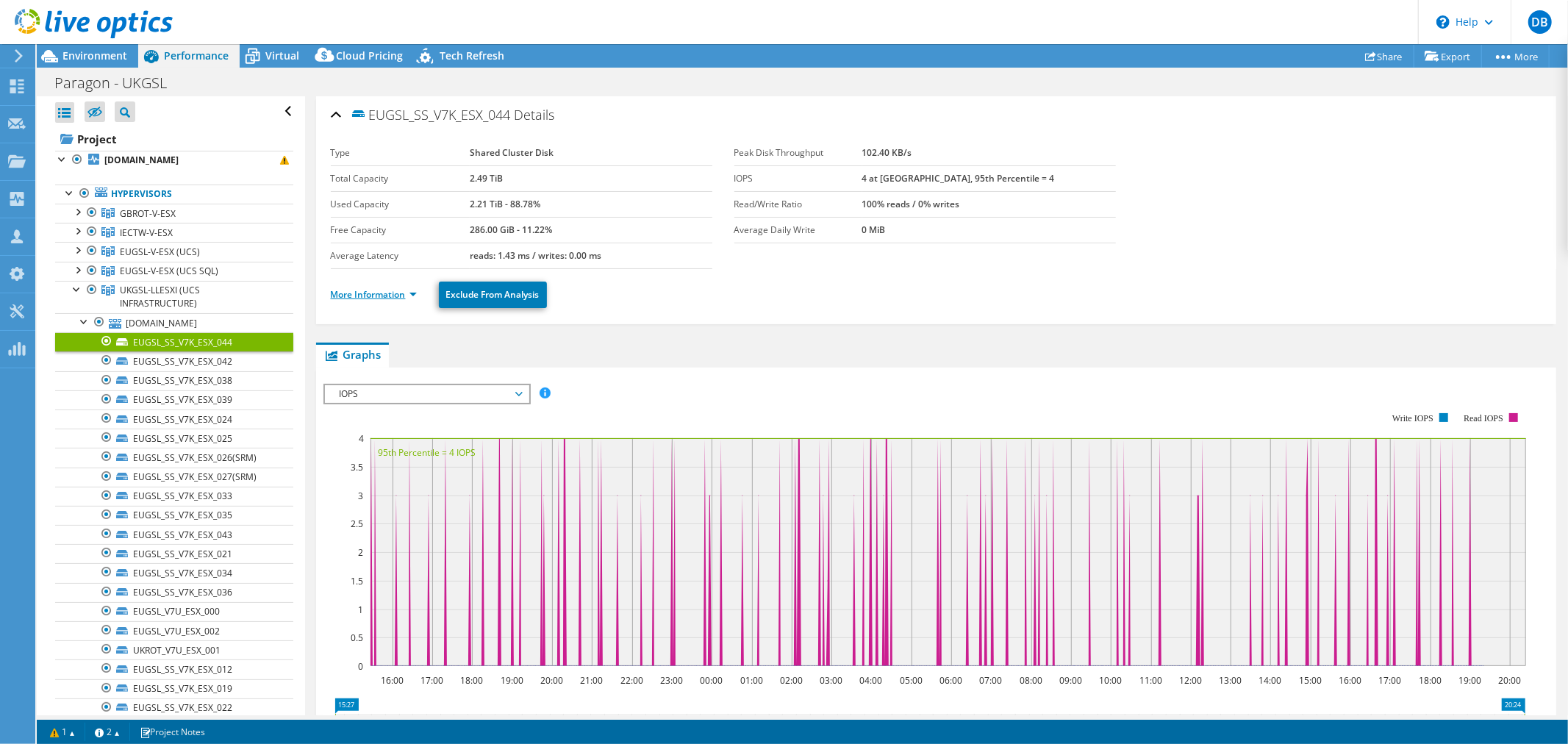
click at [413, 297] on link "More Information" at bounding box center [374, 294] width 86 height 13
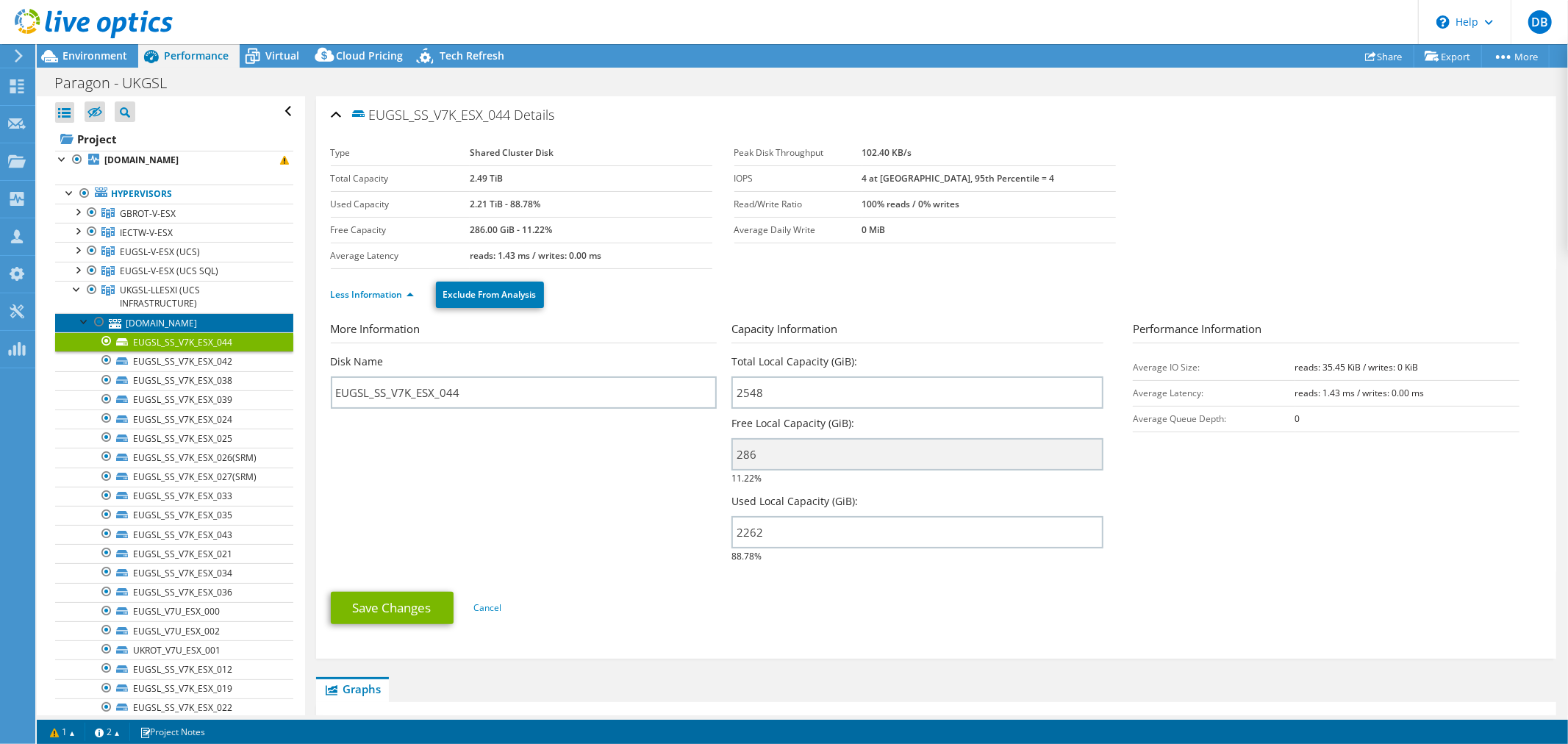
click at [219, 325] on link "[DOMAIN_NAME]" at bounding box center [173, 322] width 238 height 19
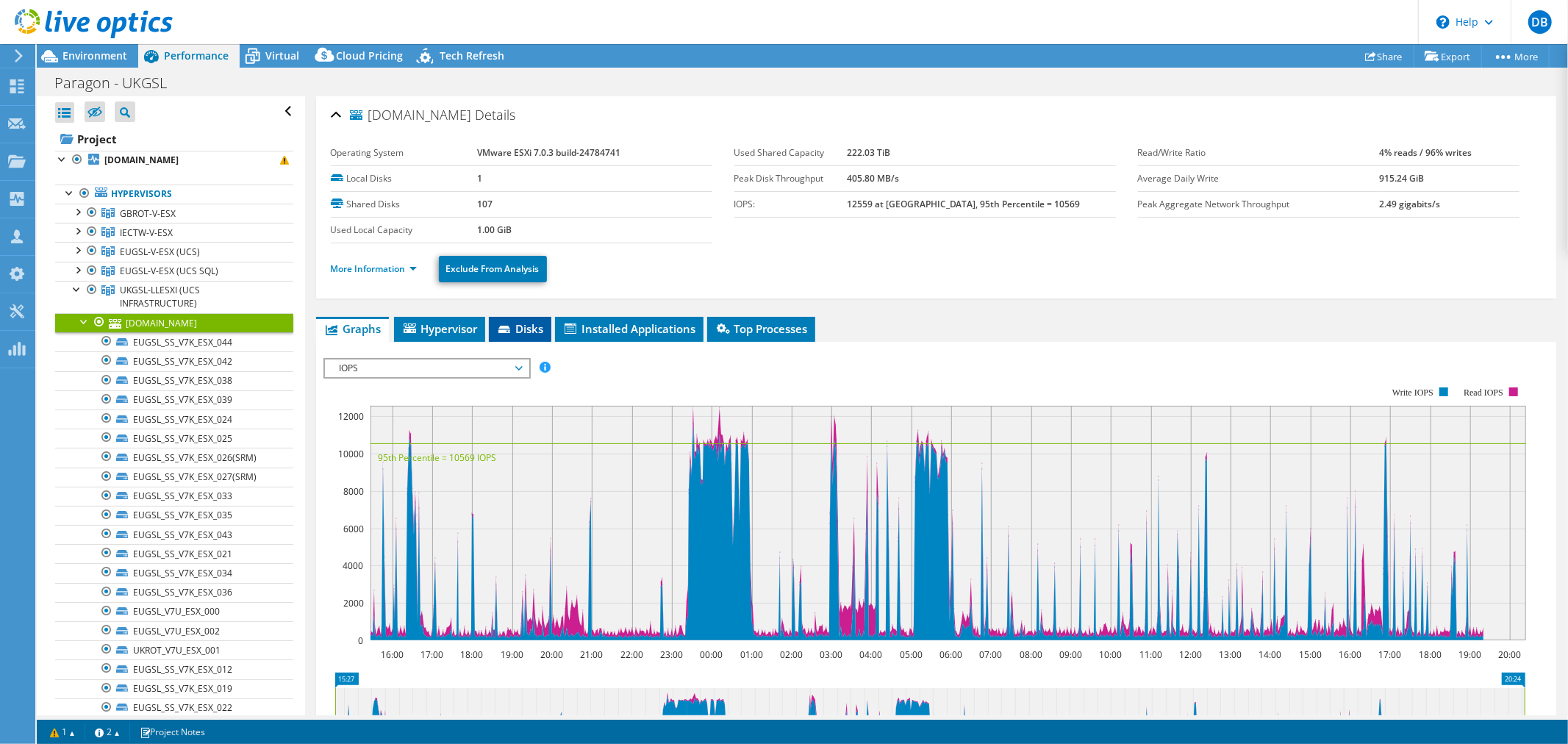
click at [533, 322] on span "Disks" at bounding box center [520, 328] width 48 height 15
